Goal: Task Accomplishment & Management: Manage account settings

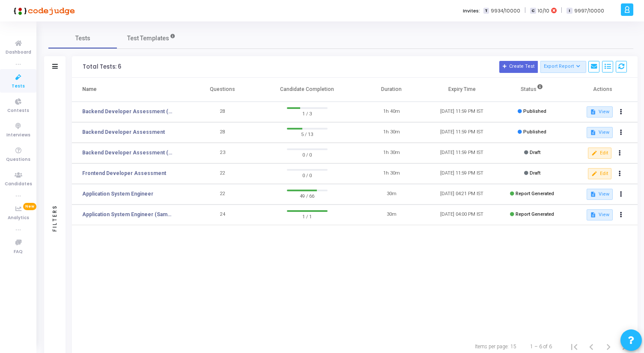
click at [150, 106] on td "Backend Developer Assessment (C# & .Net)" at bounding box center [130, 112] width 116 height 21
click at [149, 112] on link "Backend Developer Assessment (C# & .Net)" at bounding box center [128, 112] width 92 height 8
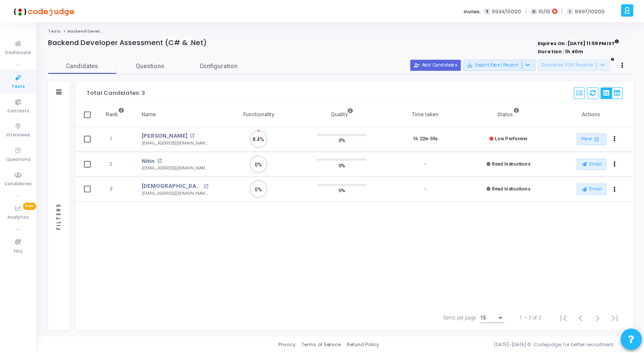
scroll to position [18, 22]
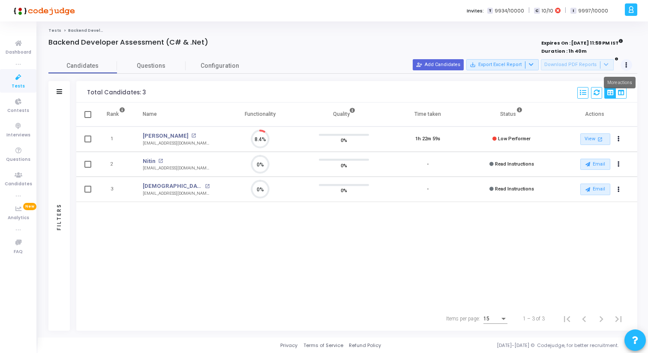
click at [627, 63] on button at bounding box center [626, 65] width 12 height 12
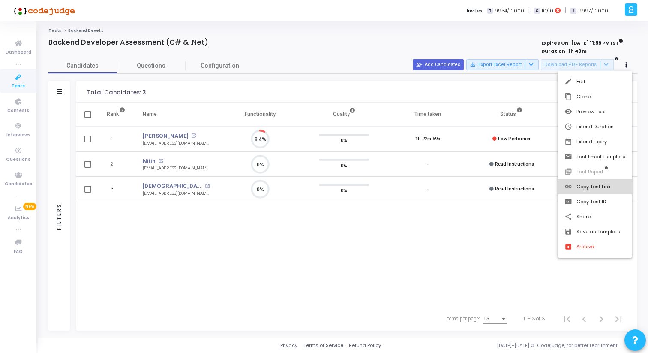
click at [595, 185] on button "link Copy Test Link" at bounding box center [594, 186] width 75 height 15
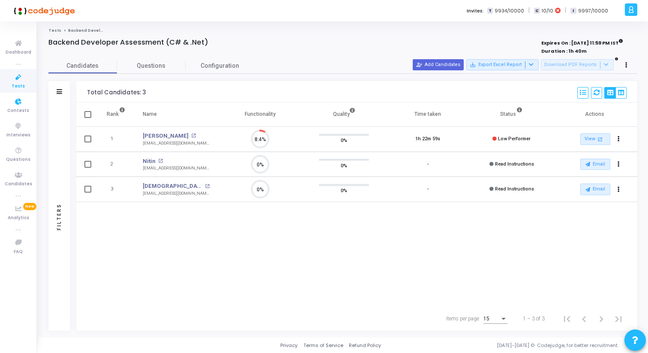
click at [17, 80] on icon at bounding box center [18, 77] width 18 height 11
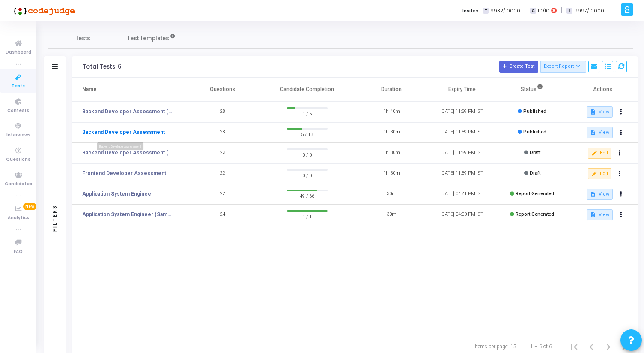
click at [127, 129] on link "Backend Developer Assessment" at bounding box center [123, 132] width 83 height 8
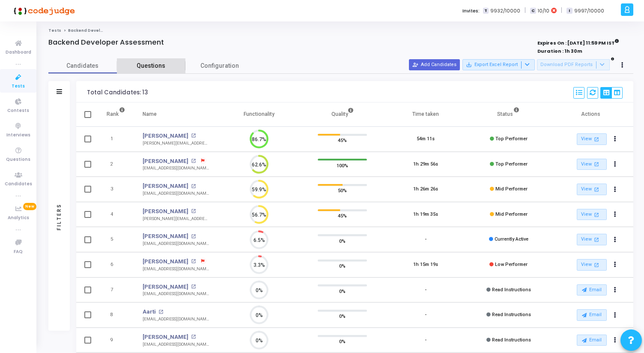
click at [154, 65] on span "Questions" at bounding box center [151, 65] width 69 height 9
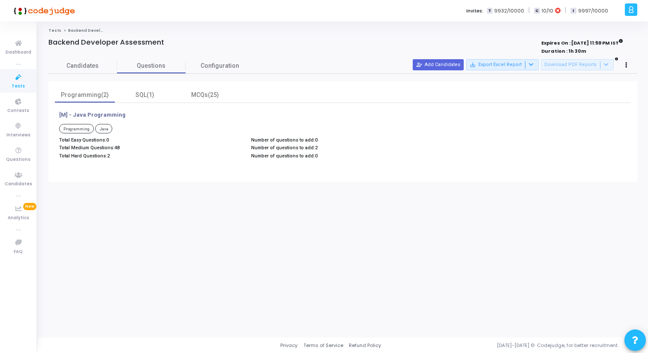
click at [15, 77] on icon at bounding box center [18, 77] width 18 height 11
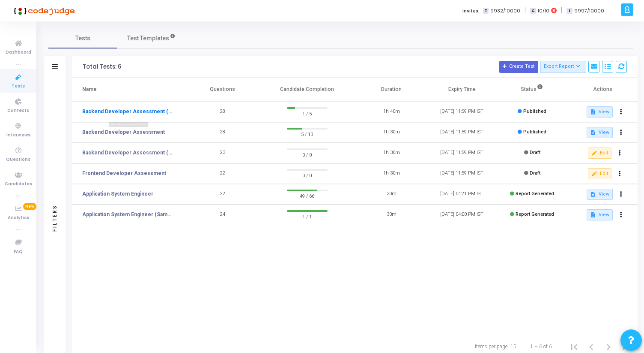
click at [125, 112] on link "Backend Developer Assessment (C# & .Net)" at bounding box center [128, 112] width 92 height 8
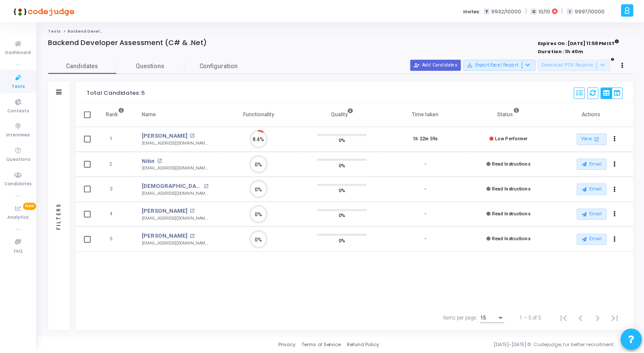
scroll to position [18, 22]
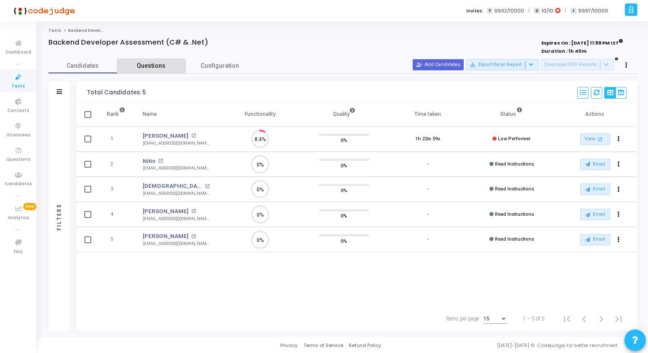
click at [154, 61] on link "Questions" at bounding box center [151, 65] width 69 height 15
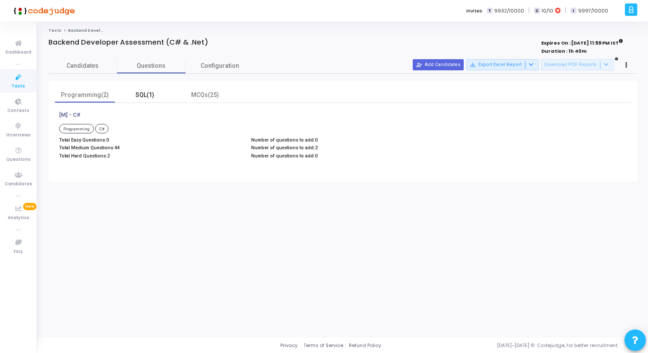
click at [139, 93] on div "SQL(1)" at bounding box center [145, 94] width 50 height 9
drag, startPoint x: 60, startPoint y: 115, endPoint x: 133, endPoint y: 133, distance: 75.5
click at [134, 133] on div "SQL- Medium + Hard SQL MySQL MySQL Total Easy Questions: 0 Total Medium Questio…" at bounding box center [247, 136] width 384 height 50
click at [93, 143] on div "Total Easy Questions: 0 Total Medium Questions: 10 Total Hard Questions: 5" at bounding box center [151, 149] width 192 height 24
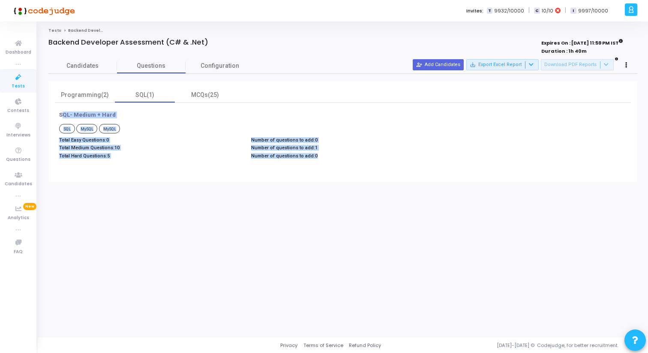
drag, startPoint x: 59, startPoint y: 114, endPoint x: 313, endPoint y: 160, distance: 258.2
click at [313, 160] on div "SQL- Medium + Hard SQL MySQL MySQL Total Easy Questions: 0 Total Medium Questio…" at bounding box center [247, 136] width 384 height 50
click at [313, 160] on div "Number of questions to add: 0 Number of questions to add: 1 Number of questions…" at bounding box center [343, 149] width 192 height 24
drag, startPoint x: 315, startPoint y: 160, endPoint x: 59, endPoint y: 113, distance: 260.8
click at [59, 113] on div "SQL- Medium + Hard SQL MySQL MySQL Total Easy Questions: 0 Total Medium Questio…" at bounding box center [247, 136] width 384 height 50
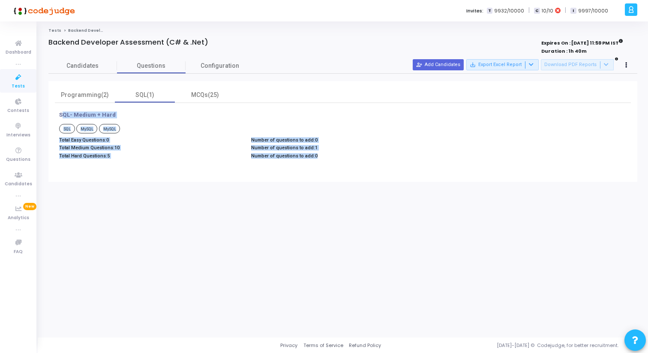
click at [59, 113] on div "SQL- Medium + Hard SQL MySQL MySQL Total Easy Questions: 0 Total Medium Questio…" at bounding box center [247, 136] width 384 height 50
drag, startPoint x: 60, startPoint y: 113, endPoint x: 320, endPoint y: 170, distance: 265.7
click at [320, 170] on div "SQL- Medium + Hard SQL MySQL MySQL Total Easy Questions: 0 Total Medium Questio…" at bounding box center [343, 139] width 576 height 72
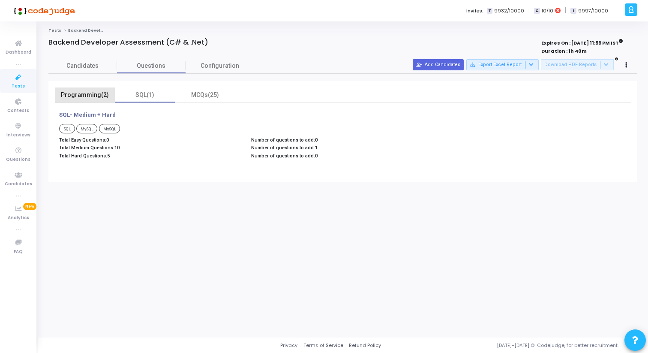
click at [88, 96] on div "Programming(2)" at bounding box center [85, 94] width 50 height 9
click at [206, 96] on div "MCQs(25)" at bounding box center [205, 94] width 50 height 9
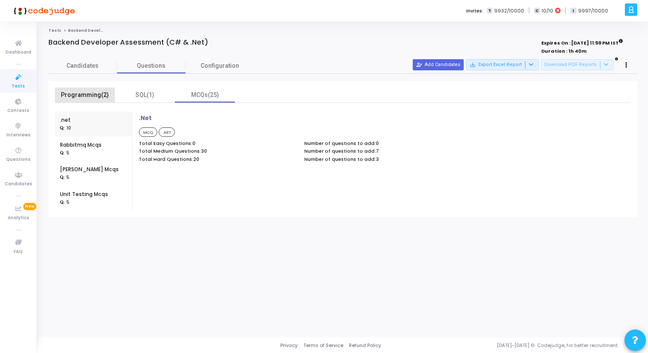
click at [87, 90] on div "Programming(2)" at bounding box center [85, 94] width 50 height 9
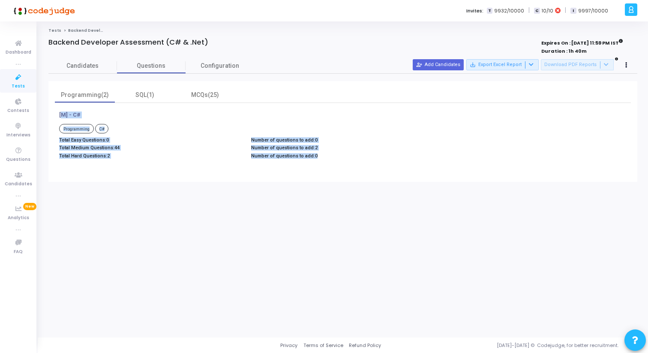
drag, startPoint x: 59, startPoint y: 111, endPoint x: 329, endPoint y: 156, distance: 274.4
click at [331, 156] on div "[M] - C# Programming C# Total Easy Questions: 0 Total Medium Questions: 44 Tota…" at bounding box center [247, 136] width 384 height 50
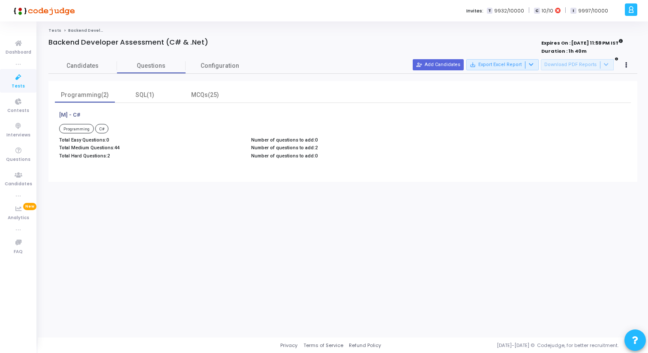
click at [329, 156] on p "Number of questions to add: 0" at bounding box center [342, 156] width 183 height 6
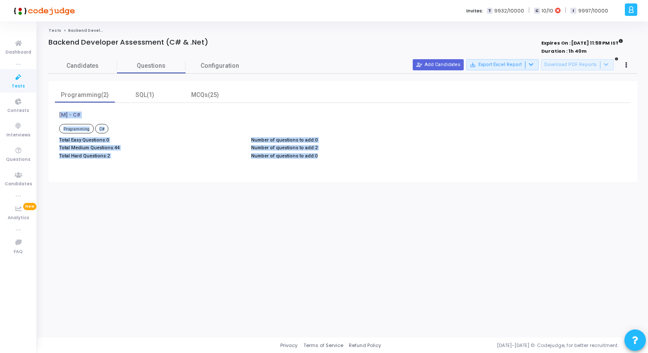
drag, startPoint x: 329, startPoint y: 156, endPoint x: 57, endPoint y: 105, distance: 277.2
click at [57, 105] on div "[M] - C# Programming C# Total Easy Questions: 0 Total Medium Questions: 44 Tota…" at bounding box center [343, 139] width 576 height 72
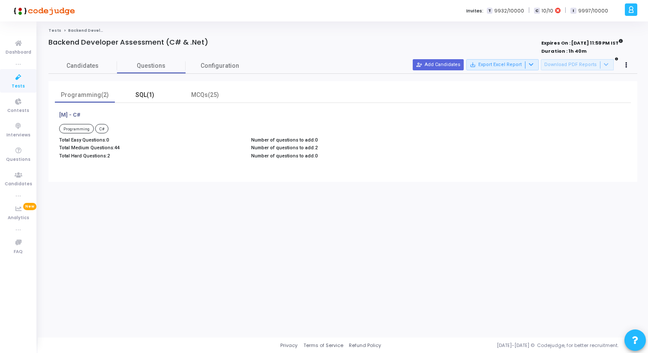
click at [144, 94] on div "SQL(1)" at bounding box center [145, 94] width 50 height 9
click at [83, 93] on div "Programming(2)" at bounding box center [85, 94] width 50 height 9
click at [197, 96] on div "MCQs(25)" at bounding box center [205, 94] width 50 height 9
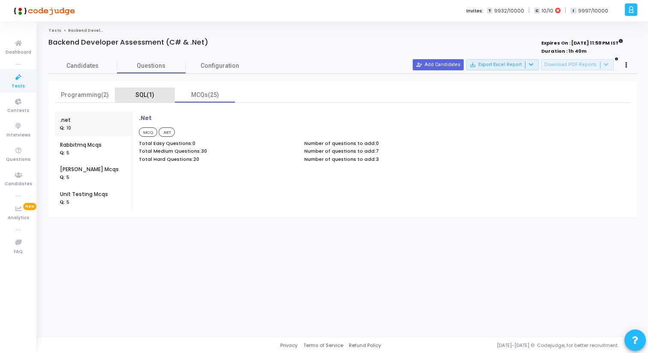
click at [150, 96] on div "SQL(1)" at bounding box center [145, 94] width 50 height 9
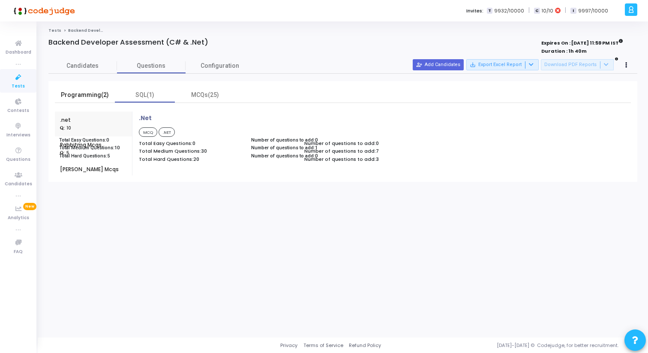
click at [80, 90] on div "Programming(2)" at bounding box center [85, 94] width 60 height 15
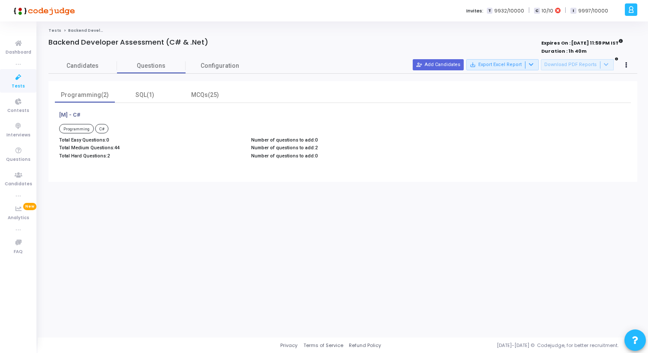
drag, startPoint x: 49, startPoint y: 42, endPoint x: 245, endPoint y: 37, distance: 196.3
click at [245, 37] on div "Tests Backend Developer Assessment (C# & .Net) Backend Developer Assessment (C#…" at bounding box center [342, 179] width 589 height 303
drag, startPoint x: 215, startPoint y: 37, endPoint x: 45, endPoint y: 36, distance: 169.6
click at [45, 36] on div "Tests Backend Developer Assessment (C# & .Net) Backend Developer Assessment (C#…" at bounding box center [343, 179] width 610 height 303
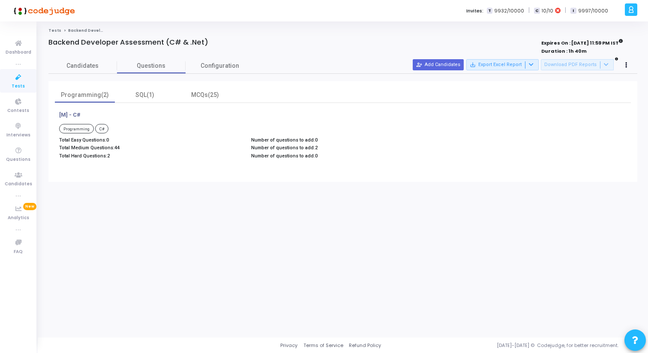
click at [45, 36] on div "Tests Backend Developer Assessment (C# & .Net) Backend Developer Assessment (C#…" at bounding box center [343, 179] width 610 height 303
click at [18, 80] on icon at bounding box center [18, 77] width 18 height 11
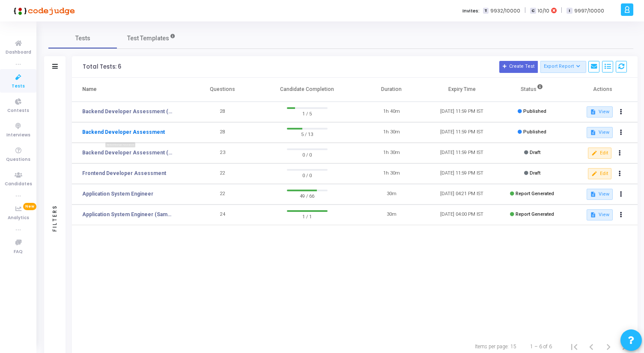
click at [139, 132] on link "Backend Developer Assessment" at bounding box center [123, 132] width 83 height 8
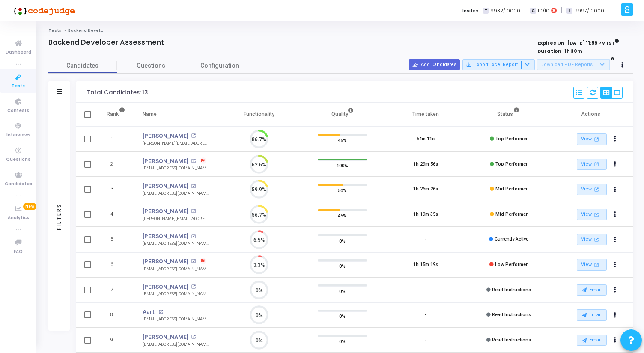
scroll to position [18, 22]
click at [133, 62] on span "Questions" at bounding box center [151, 65] width 69 height 9
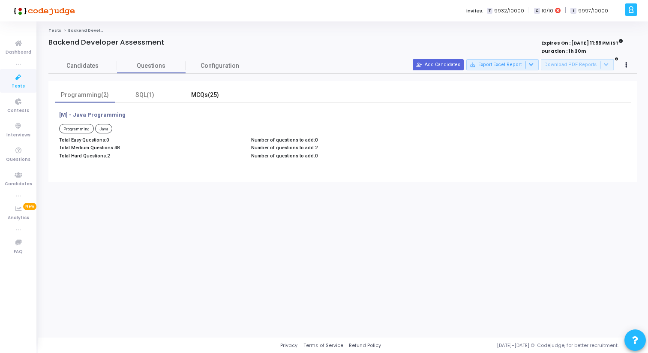
click at [209, 94] on div "MCQs(25)" at bounding box center [205, 94] width 50 height 9
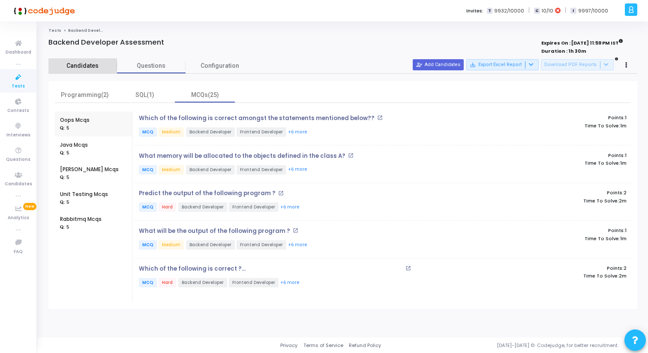
click at [84, 69] on span "Candidates" at bounding box center [82, 65] width 69 height 9
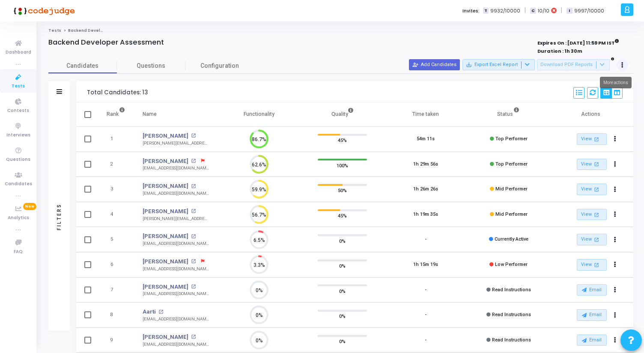
click at [623, 63] on icon at bounding box center [623, 65] width 2 height 4
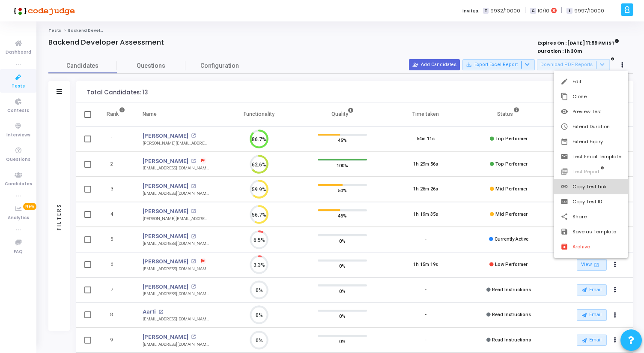
click at [592, 186] on button "link Copy Test Link" at bounding box center [591, 186] width 75 height 15
